Goal: Check status: Check status

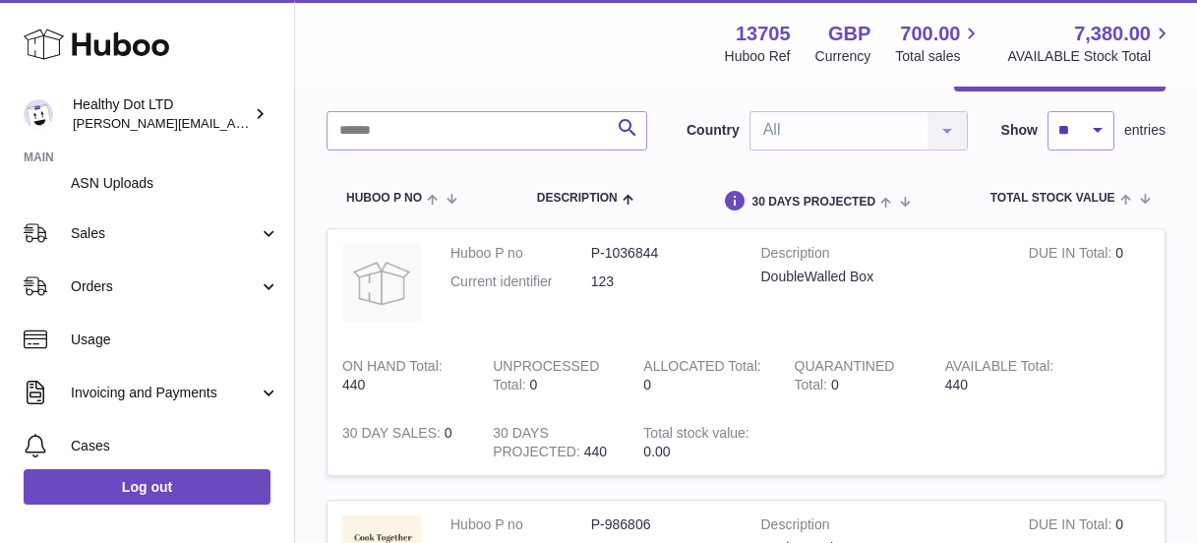
scroll to position [343, 0]
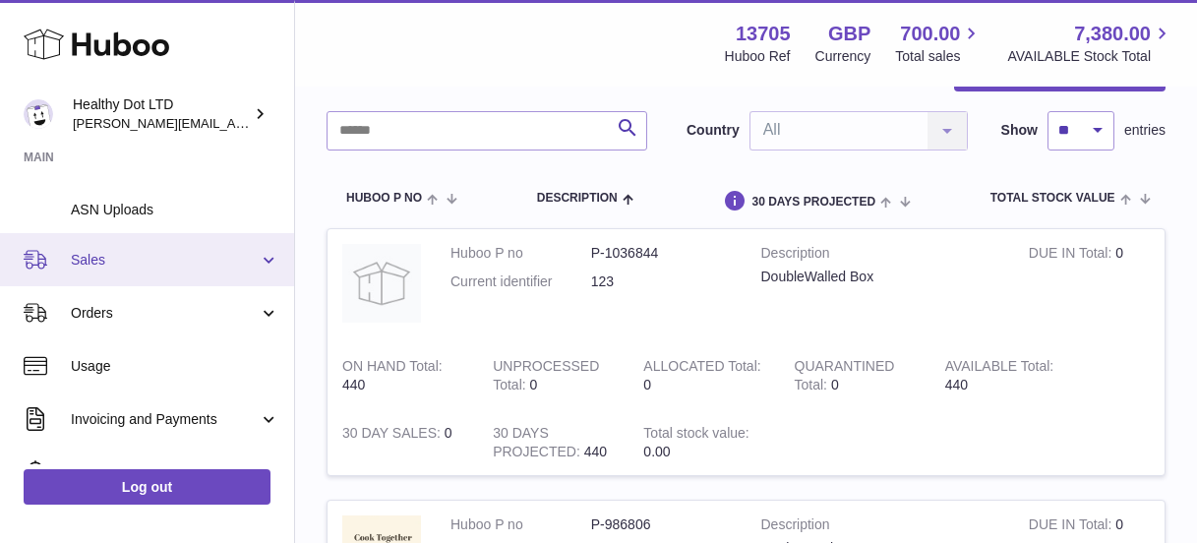
click at [151, 263] on span "Sales" at bounding box center [165, 260] width 188 height 19
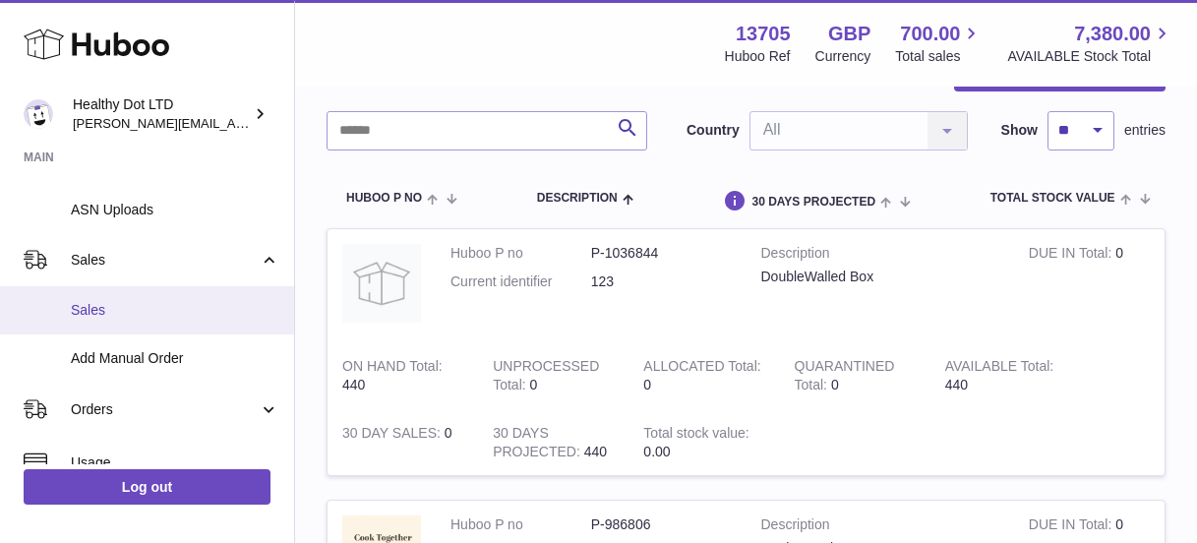
click at [135, 310] on span "Sales" at bounding box center [175, 310] width 208 height 19
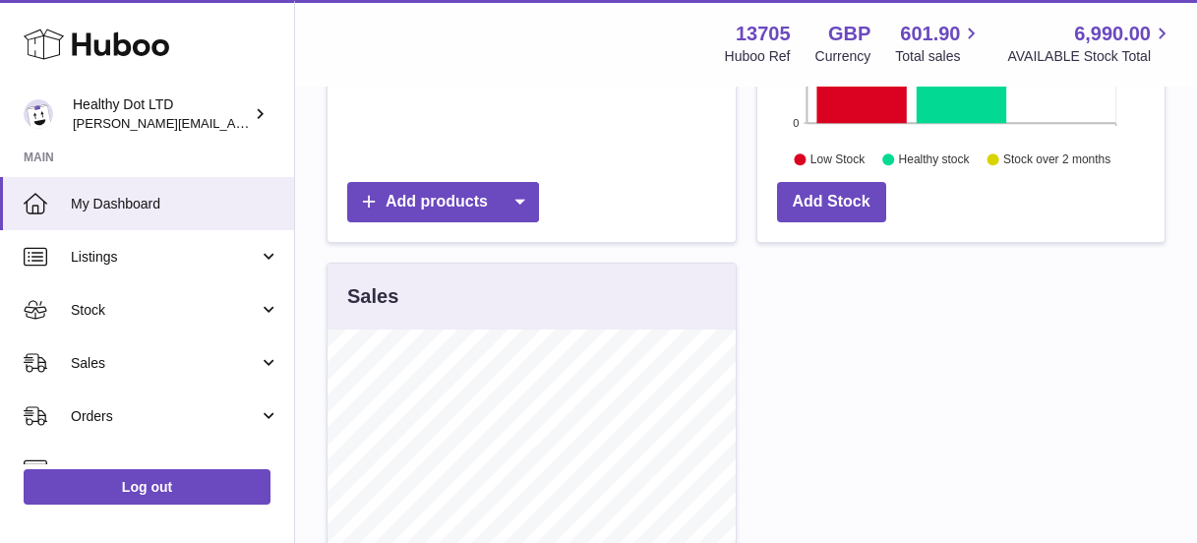
scroll to position [733, 0]
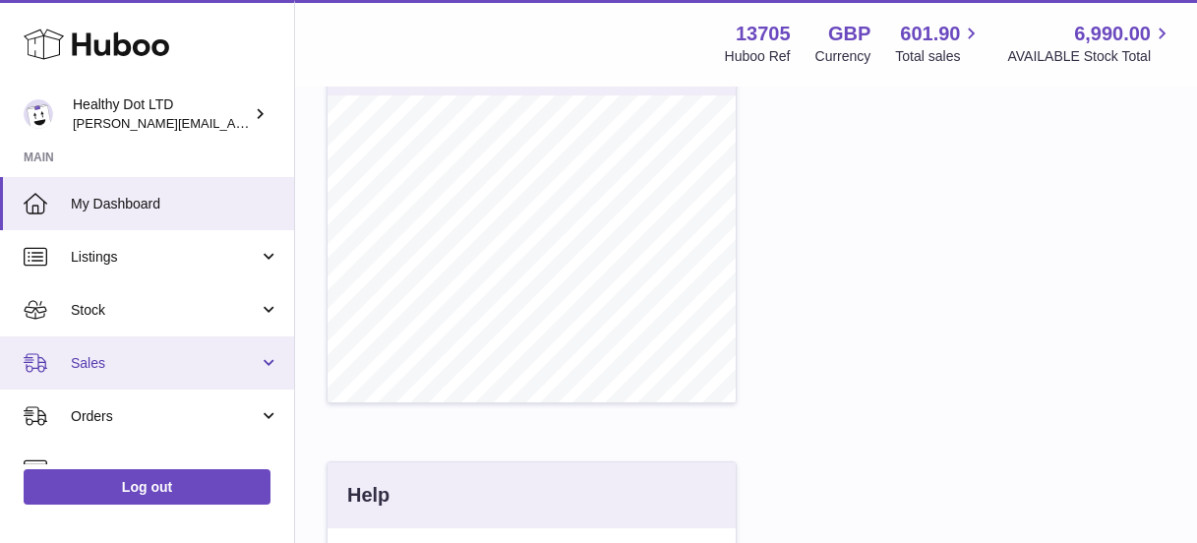
click at [140, 364] on span "Sales" at bounding box center [165, 363] width 188 height 19
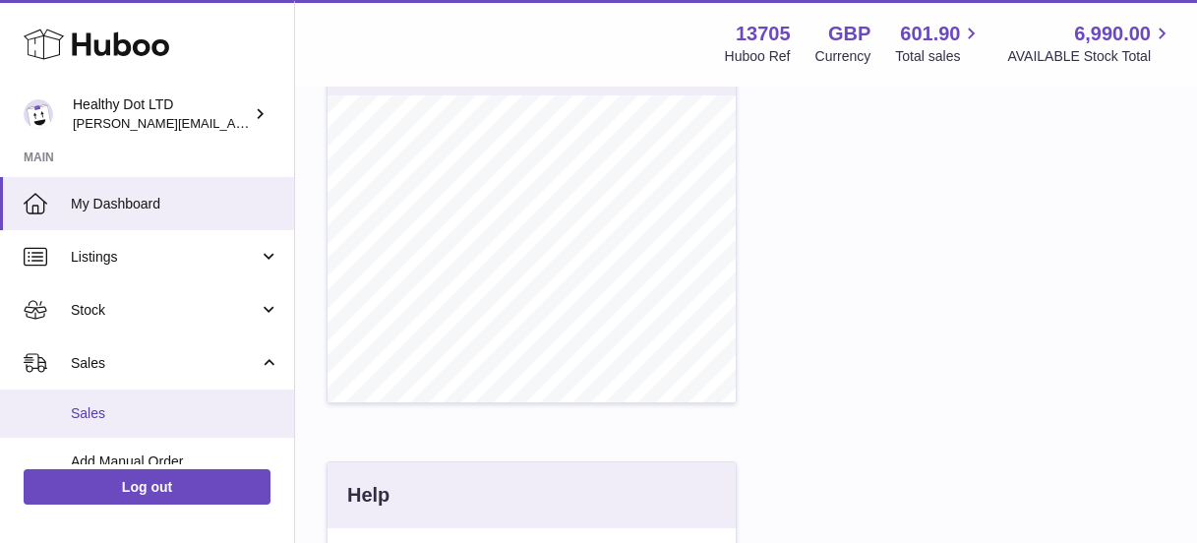
click at [112, 419] on span "Sales" at bounding box center [175, 413] width 208 height 19
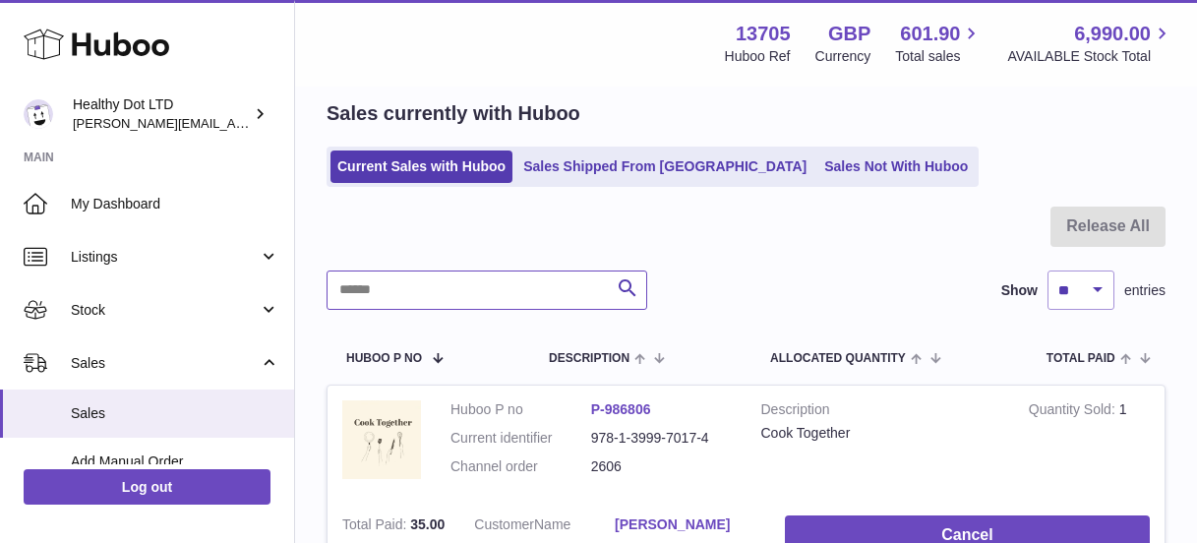
click at [443, 286] on input "text" at bounding box center [486, 289] width 321 height 39
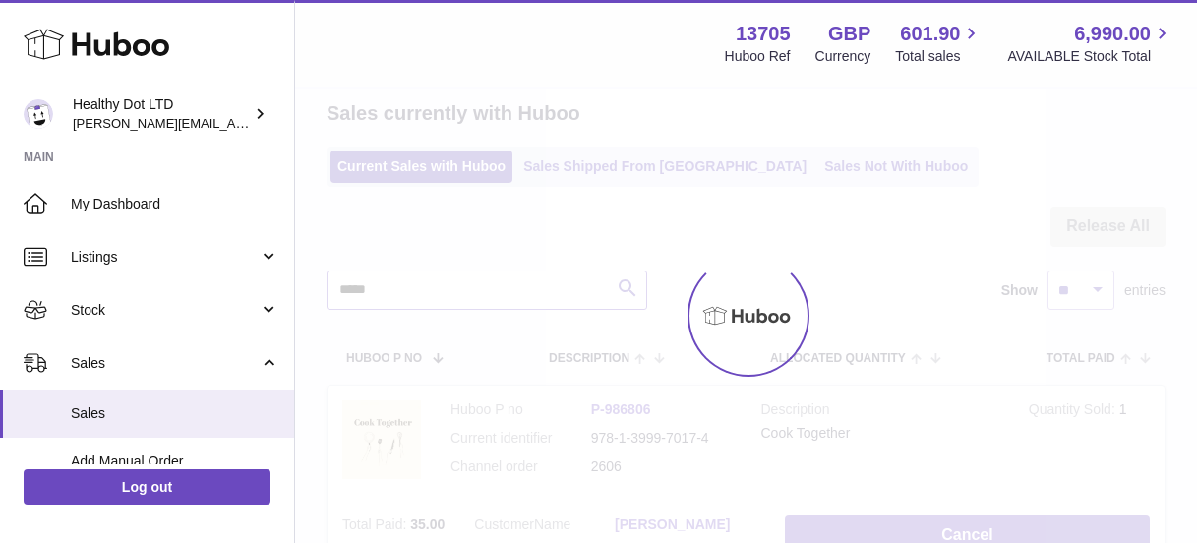
scroll to position [75, 0]
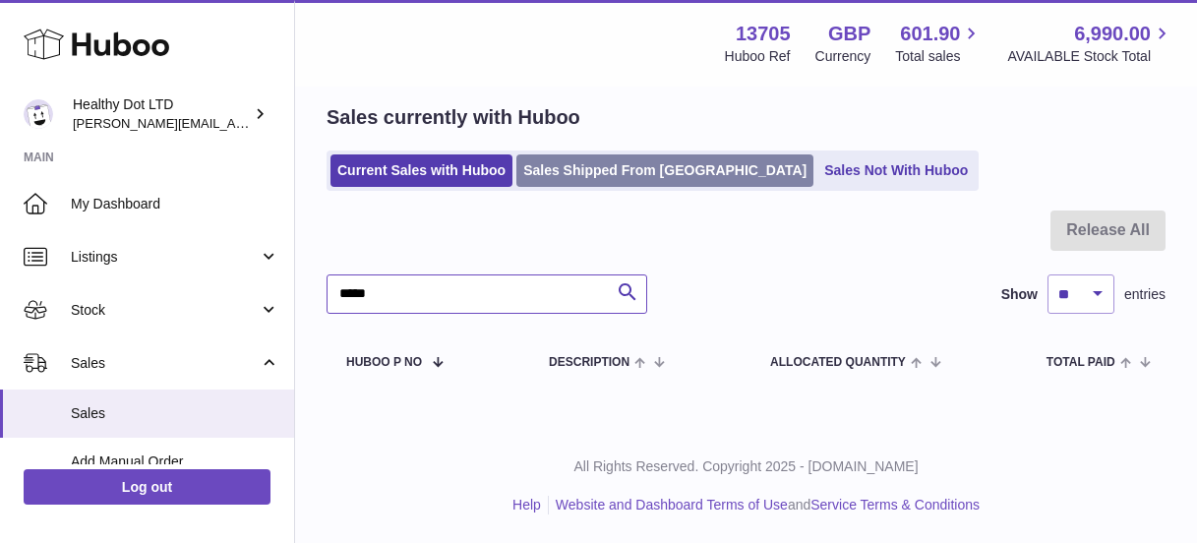
type input "*****"
click at [578, 173] on link "Sales Shipped From [GEOGRAPHIC_DATA]" at bounding box center [664, 170] width 297 height 32
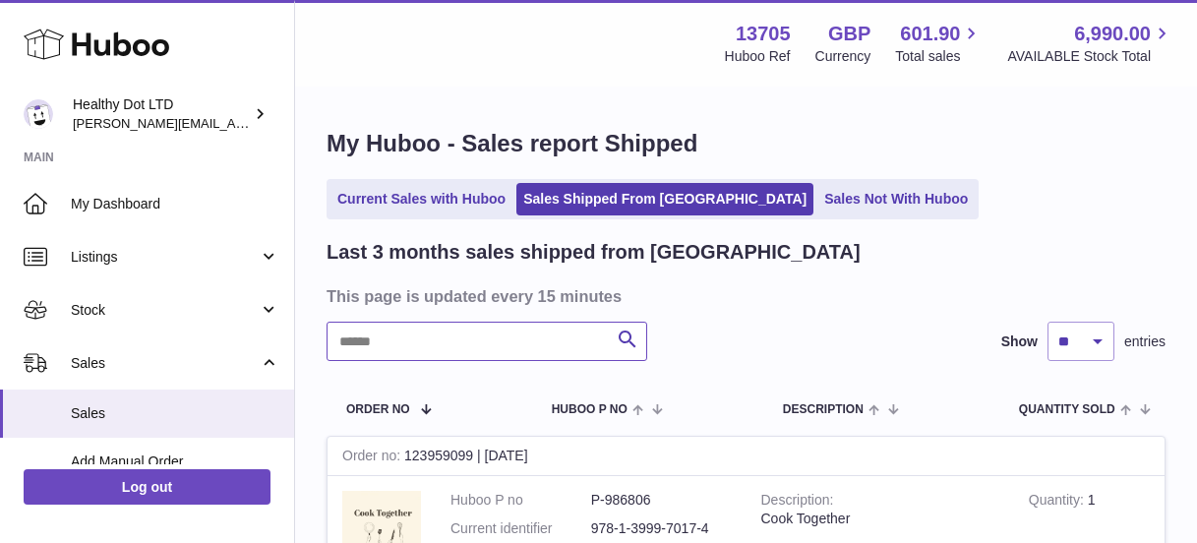
click at [398, 327] on input "text" at bounding box center [486, 341] width 321 height 39
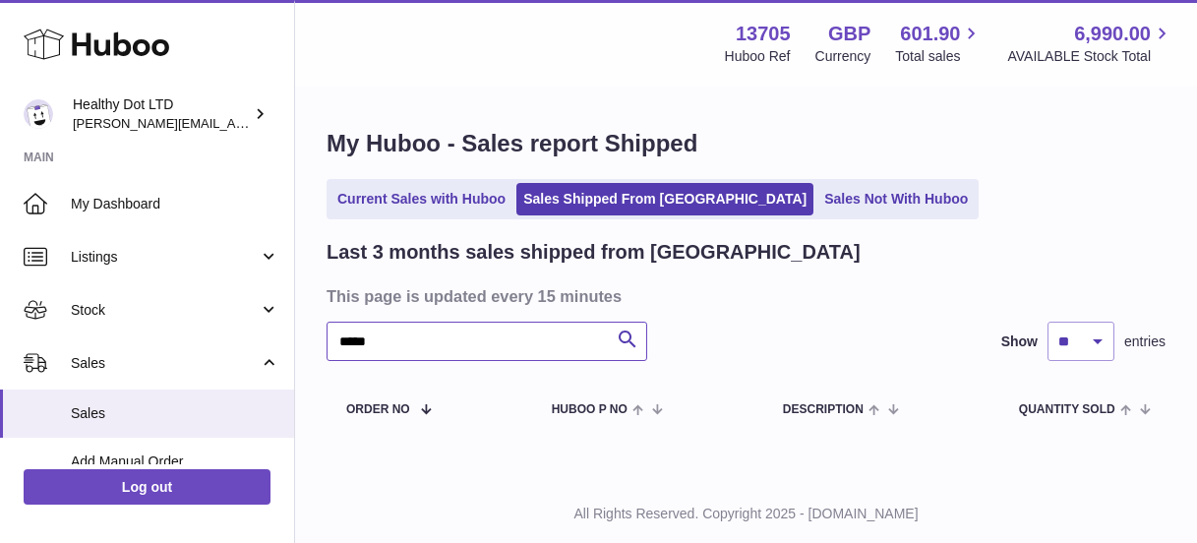
scroll to position [48, 0]
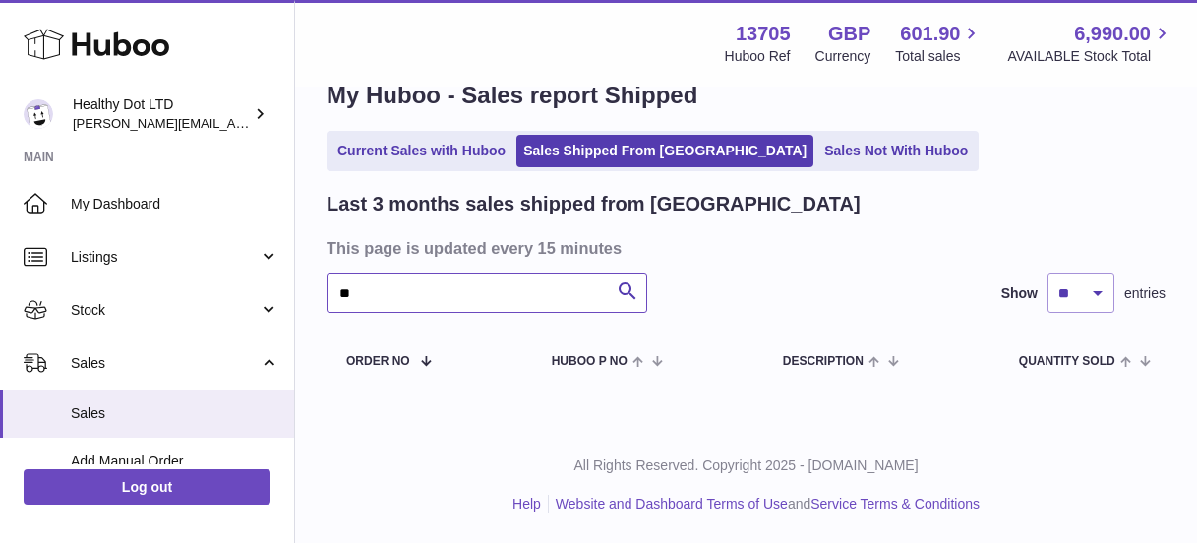
type input "*"
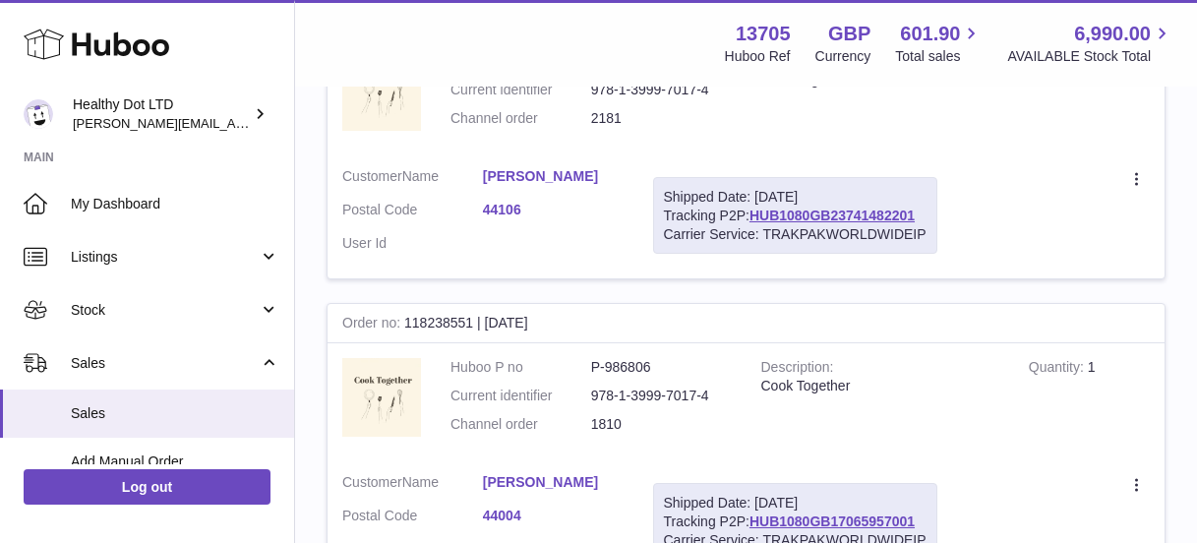
scroll to position [436, 0]
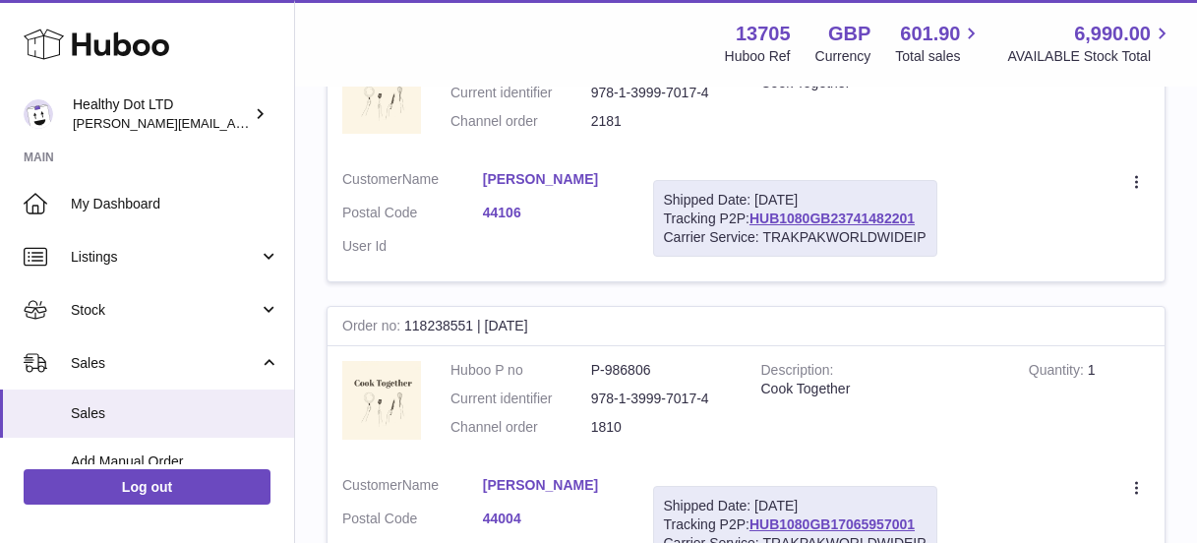
type input "******"
